Goal: Transaction & Acquisition: Purchase product/service

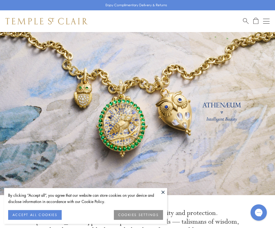
click at [160, 192] on button at bounding box center [163, 192] width 8 height 8
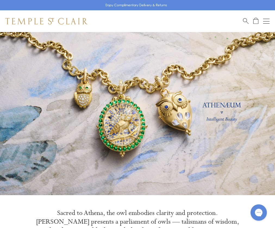
click at [264, 20] on button "Open navigation" at bounding box center [266, 21] width 7 height 7
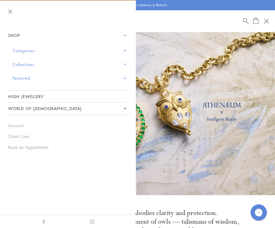
click at [121, 49] on button "Categories" at bounding box center [70, 51] width 115 height 14
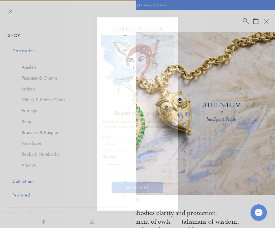
click at [174, 20] on circle "Close dialog" at bounding box center [172, 23] width 7 height 7
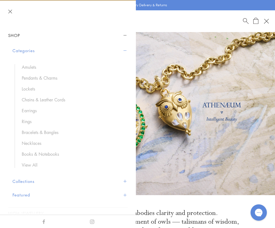
click at [29, 67] on link "Amulets" at bounding box center [72, 67] width 101 height 6
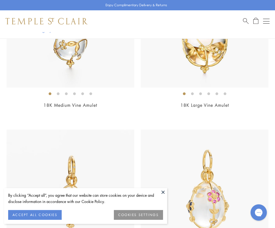
scroll to position [480, 0]
click at [264, 24] on button "Open navigation" at bounding box center [266, 21] width 7 height 7
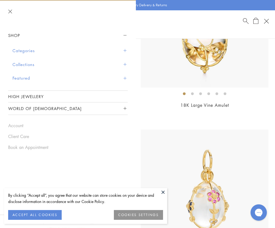
click at [127, 52] on button "Categories" at bounding box center [70, 51] width 115 height 14
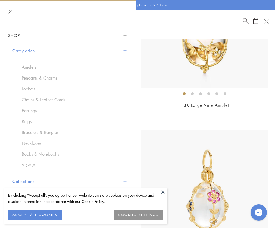
click at [35, 142] on link "Necklaces" at bounding box center [72, 143] width 101 height 6
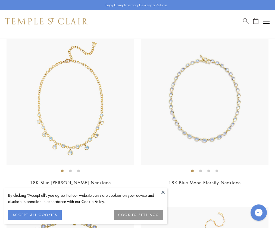
scroll to position [1253, 0]
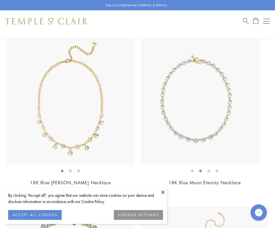
click at [202, 171] on li at bounding box center [200, 171] width 3 height 3
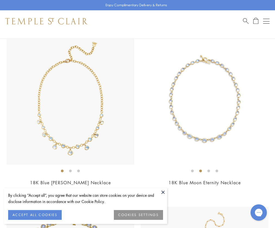
click at [213, 169] on ol at bounding box center [205, 171] width 128 height 7
click at [210, 170] on li at bounding box center [209, 171] width 3 height 3
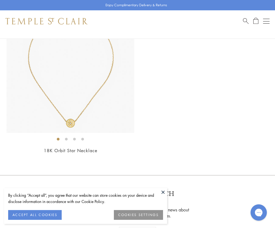
scroll to position [3420, 0]
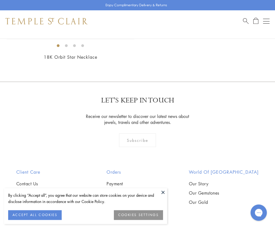
click at [266, 23] on div "Open navigation" at bounding box center [266, 23] width 7 height 0
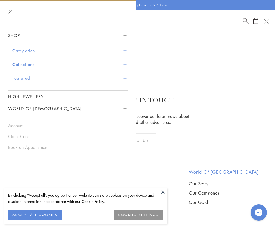
click at [126, 50] on span "Sidebar navigation" at bounding box center [125, 50] width 3 height 3
click at [124, 50] on span "Sidebar navigation" at bounding box center [125, 50] width 3 height 3
click at [99, 52] on button "Categories" at bounding box center [70, 51] width 115 height 14
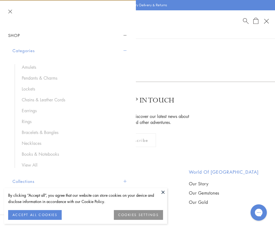
click at [33, 109] on link "Earrings" at bounding box center [72, 111] width 101 height 6
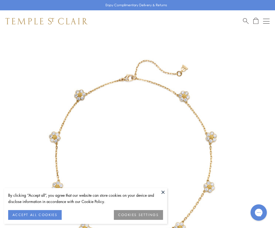
scroll to position [36, 0]
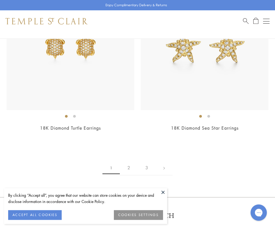
scroll to position [4367, 0]
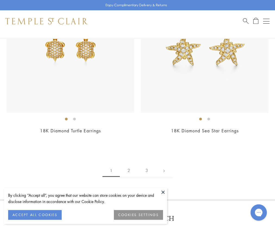
click at [130, 163] on link "2" at bounding box center [129, 170] width 18 height 15
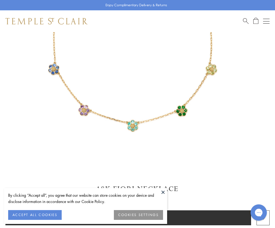
scroll to position [118, 0]
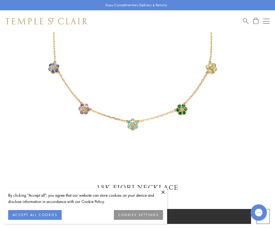
click at [157, 208] on form "Please allow up to for your ring to be made for you. Add to bag Add to Wishlist" at bounding box center [137, 213] width 265 height 22
click at [165, 196] on button at bounding box center [163, 192] width 8 height 8
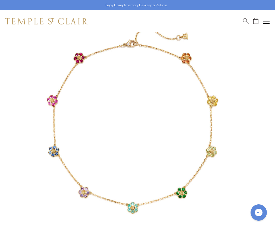
scroll to position [34, 0]
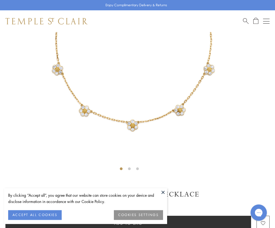
scroll to position [118, 0]
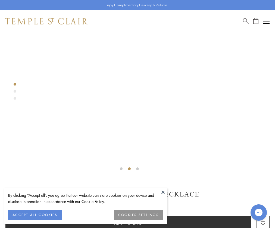
click at [208, 70] on div at bounding box center [129, 44] width 259 height 259
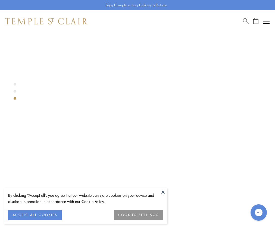
scroll to position [0, 0]
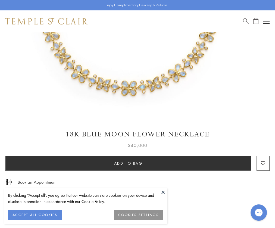
scroll to position [171, 0]
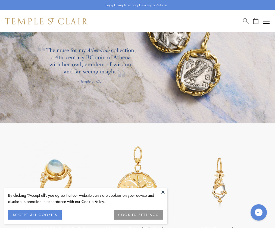
scroll to position [863, 0]
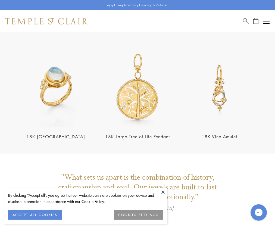
click at [31, 122] on div "18K [GEOGRAPHIC_DATA]" at bounding box center [55, 93] width 79 height 91
click at [33, 134] on link "18K [GEOGRAPHIC_DATA]" at bounding box center [55, 137] width 59 height 6
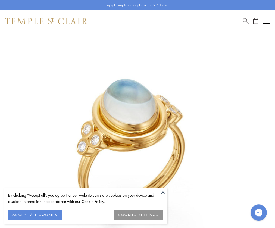
scroll to position [32, 0]
click at [167, 196] on button at bounding box center [163, 192] width 8 height 8
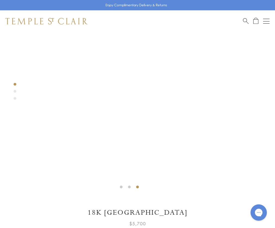
scroll to position [99, 0]
